Goal: Communication & Community: Answer question/provide support

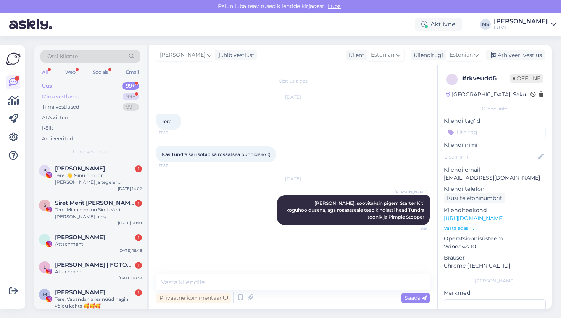
click at [75, 93] on div "Minu vestlused" at bounding box center [61, 97] width 38 height 8
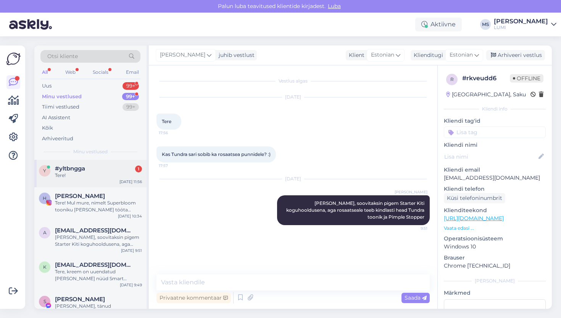
click at [79, 186] on div "y #yltbngga 1 Tere! [DATE] 11:56" at bounding box center [90, 173] width 112 height 27
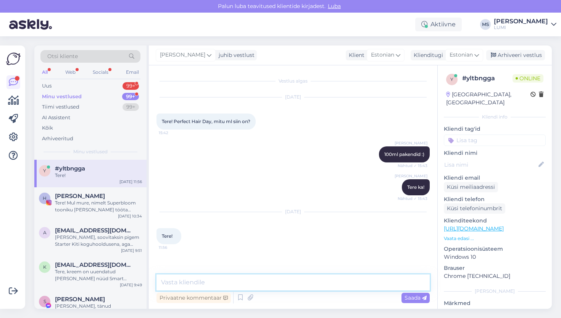
click at [209, 284] on textarea at bounding box center [292, 282] width 273 height 16
type textarea "Tere!"
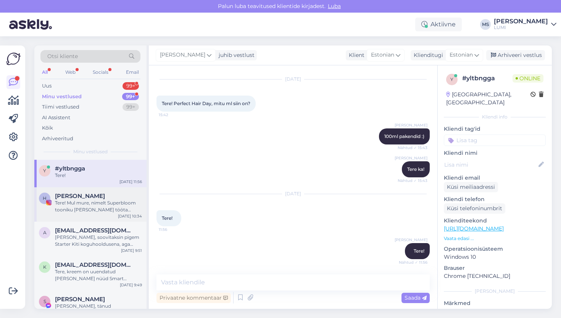
click at [113, 210] on div "Tere! Mul mure, nimelt Superbloom tooniku [PERSON_NAME] tööta enam :(" at bounding box center [98, 206] width 87 height 14
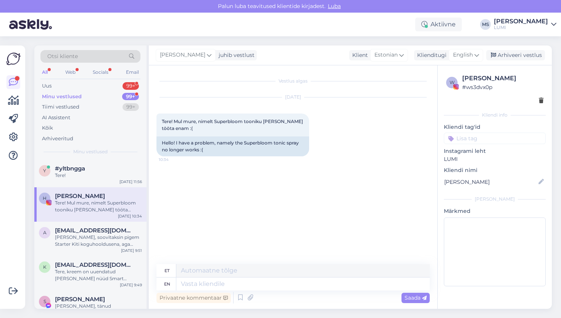
scroll to position [0, 0]
click at [462, 55] on span "English" at bounding box center [463, 55] width 20 height 8
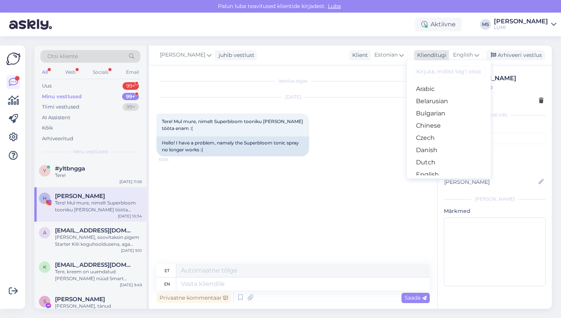
click at [477, 56] on icon at bounding box center [476, 55] width 5 height 8
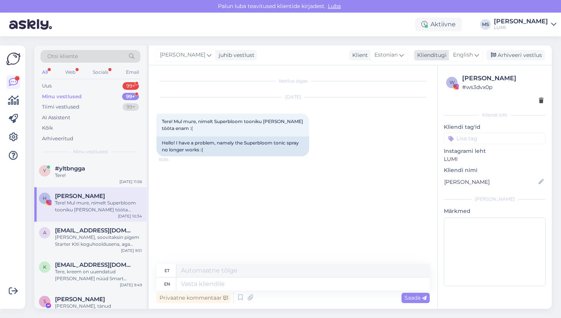
click at [477, 56] on icon at bounding box center [476, 55] width 5 height 8
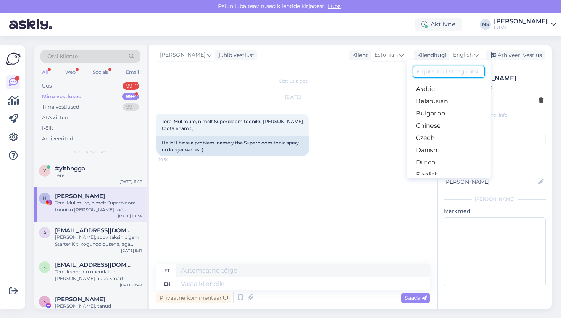
click at [460, 73] on input at bounding box center [449, 72] width 72 height 12
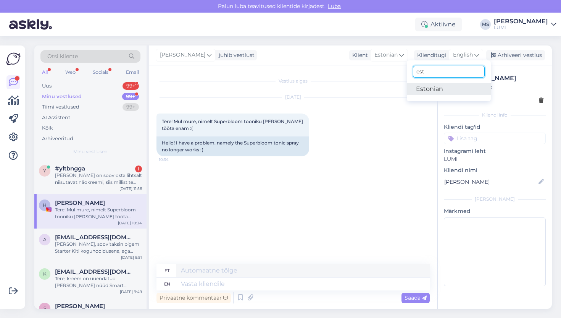
type input "est"
click at [445, 92] on link "Estonian" at bounding box center [449, 89] width 84 height 12
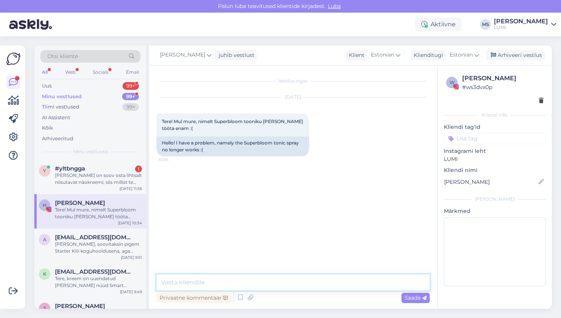
click at [234, 282] on textarea at bounding box center [292, 282] width 273 height 16
type textarea "Tere, palun andke oma pakiautomaadi aadress ja paneme uue otsiku [PERSON_NAME]"
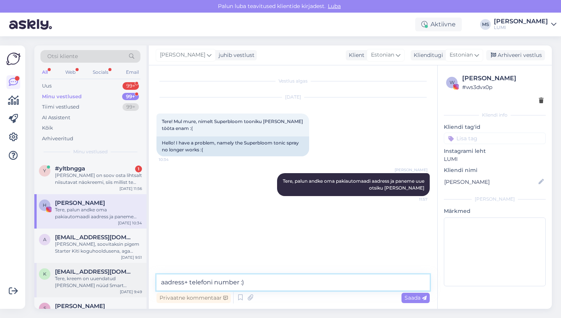
drag, startPoint x: 183, startPoint y: 283, endPoint x: 140, endPoint y: 283, distance: 43.1
click at [140, 283] on div "Otsi kliente All Web Socials Email Uus 99+ Minu vestlused 99+ Tiimi vestlused 9…" at bounding box center [293, 176] width 518 height 263
type textarea "+ telefoni number :)"
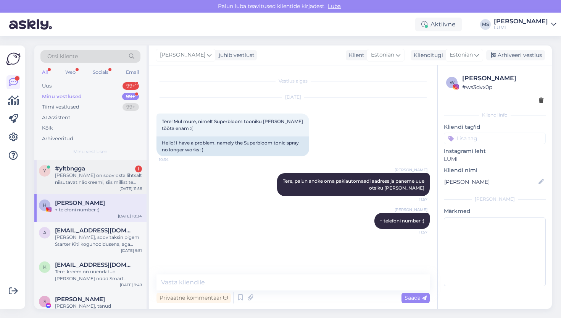
click at [110, 185] on div "y #yltbngga 1 Kui on soov osta lihtsalt niisutavat näokreemi, siis millist te s…" at bounding box center [90, 177] width 112 height 34
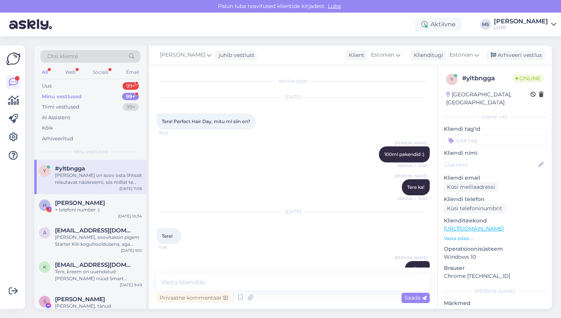
scroll to position [58, 0]
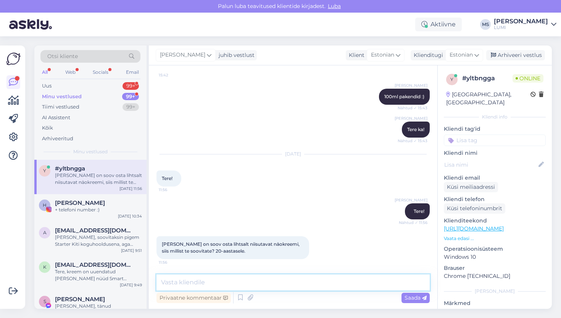
click at [268, 282] on textarea at bounding box center [292, 282] width 273 height 16
type textarea "Smart Brightener näiteks, kerge, niisutav, matt lõpptulemus"
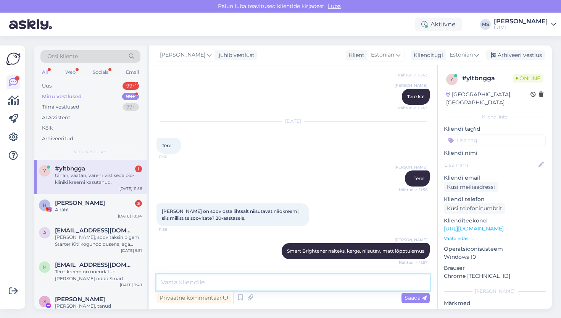
scroll to position [123, 0]
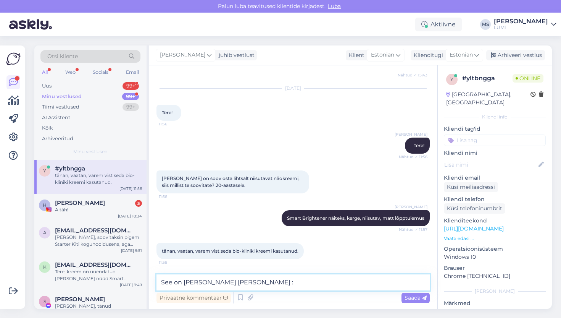
type textarea "See on [PERSON_NAME] [PERSON_NAME] :)"
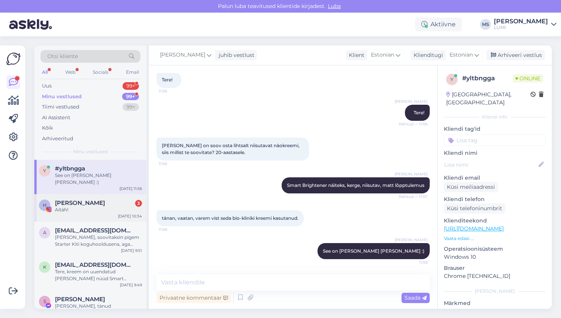
click at [104, 209] on div "[PERSON_NAME] 3 Aitäh! [DATE] 10:34" at bounding box center [90, 207] width 112 height 27
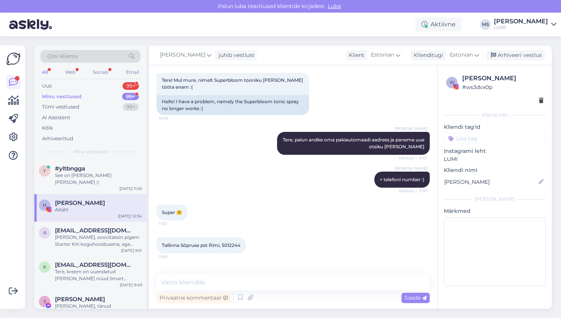
scroll to position [68, 0]
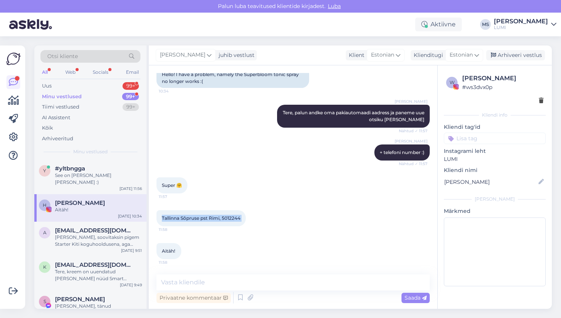
drag, startPoint x: 161, startPoint y: 218, endPoint x: 253, endPoint y: 221, distance: 92.0
click at [246, 221] on div "Tallinna Sõpruse pst Rimi, 5012244 11:58" at bounding box center [200, 218] width 89 height 16
copy div "Tallinna Sõpruse pst Rimi, 5012244 11:58"
drag, startPoint x: 463, startPoint y: 79, endPoint x: 509, endPoint y: 83, distance: 46.0
click at [509, 83] on div "[PERSON_NAME] # ws3dvx0p" at bounding box center [502, 83] width 81 height 18
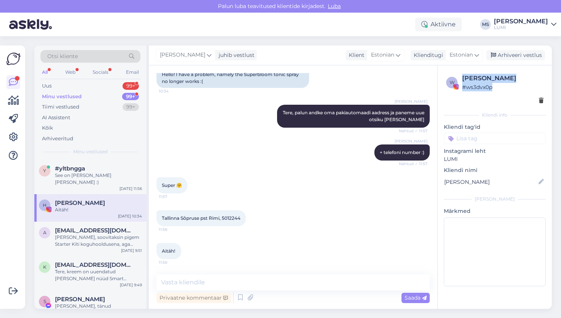
click at [509, 83] on div "# ws3dvx0p" at bounding box center [502, 87] width 81 height 8
drag, startPoint x: 463, startPoint y: 77, endPoint x: 505, endPoint y: 79, distance: 42.0
click at [505, 79] on div "[PERSON_NAME]" at bounding box center [502, 78] width 81 height 9
copy div "[PERSON_NAME]"
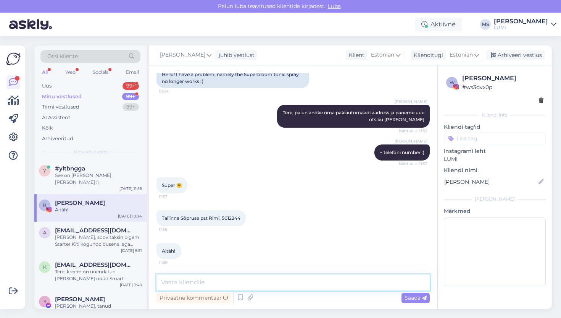
click at [211, 285] on textarea at bounding box center [292, 282] width 273 height 16
type textarea ":)"
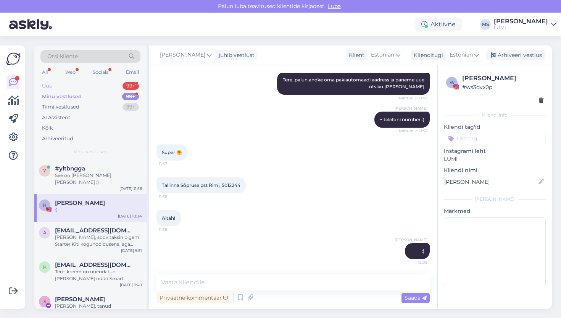
click at [89, 85] on div "Uus 99+" at bounding box center [90, 86] width 100 height 11
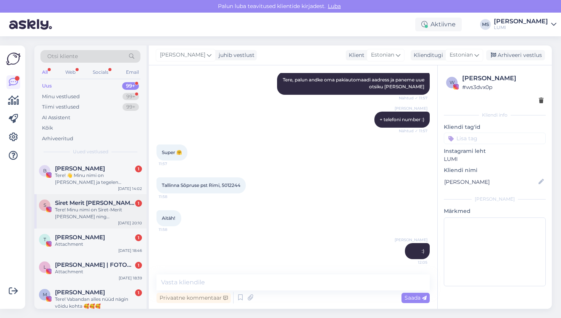
click at [91, 208] on div "Tere! Minu nimi on Siret-Merit [PERSON_NAME] ning [PERSON_NAME] UGC sisulooja e…" at bounding box center [98, 213] width 87 height 14
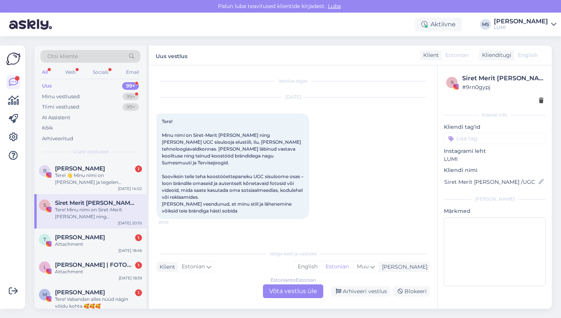
click at [287, 293] on div "Estonian to Estonian Võta vestlus üle" at bounding box center [293, 291] width 60 height 14
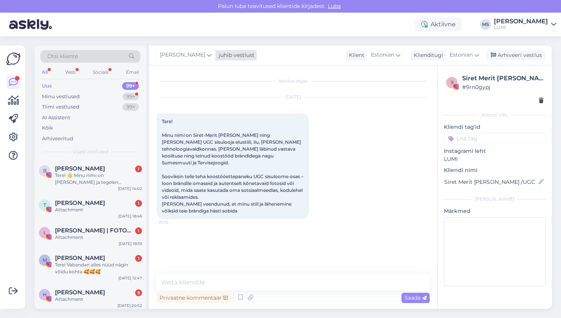
click at [188, 56] on span "[PERSON_NAME]" at bounding box center [182, 55] width 45 height 8
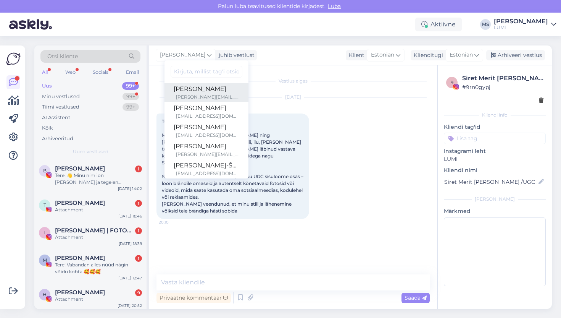
click at [184, 92] on div "[PERSON_NAME]" at bounding box center [207, 88] width 66 height 9
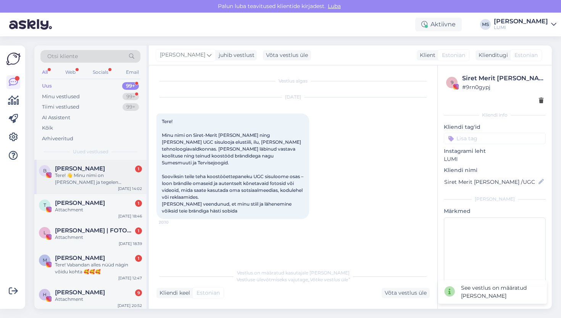
click at [106, 175] on div "Tere! 👋 Minu nimi on [PERSON_NAME] ja tegelen sisuloomisega Instagramis ✨. Soov…" at bounding box center [98, 179] width 87 height 14
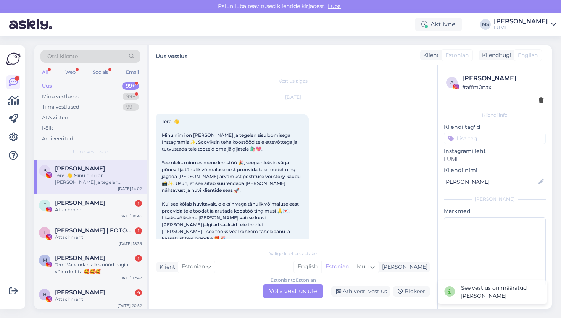
scroll to position [16, 0]
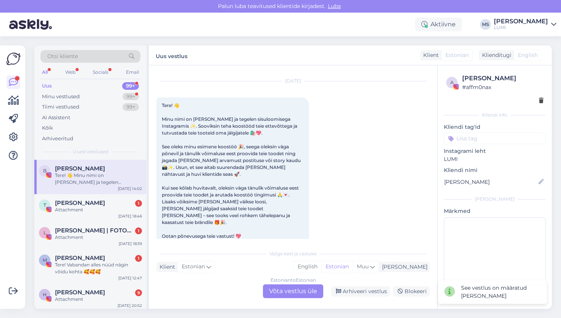
click at [295, 294] on div "Estonian to Estonian Võta vestlus üle" at bounding box center [293, 291] width 60 height 14
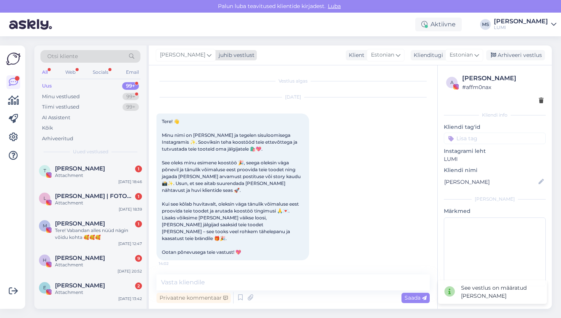
click at [183, 55] on span "[PERSON_NAME]" at bounding box center [182, 55] width 45 height 8
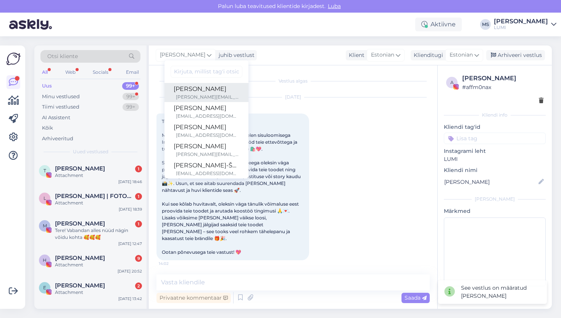
click at [187, 94] on div "[PERSON_NAME][EMAIL_ADDRESS][DOMAIN_NAME]" at bounding box center [207, 97] width 63 height 7
